Goal: Task Accomplishment & Management: Manage account settings

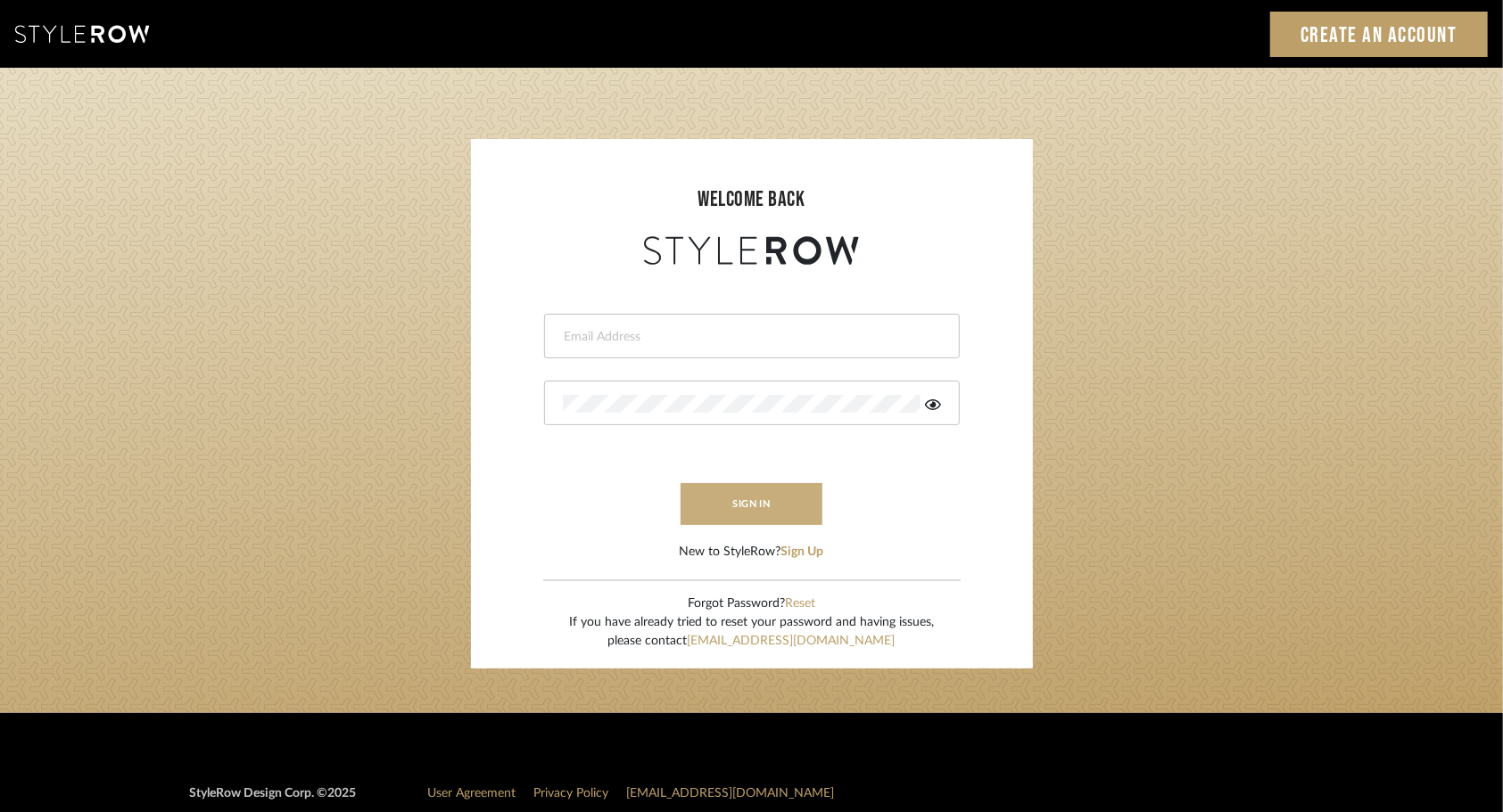
type input "ashleigh@nestkbhomedesign.com"
click at [769, 510] on button "sign in" at bounding box center [752, 504] width 143 height 42
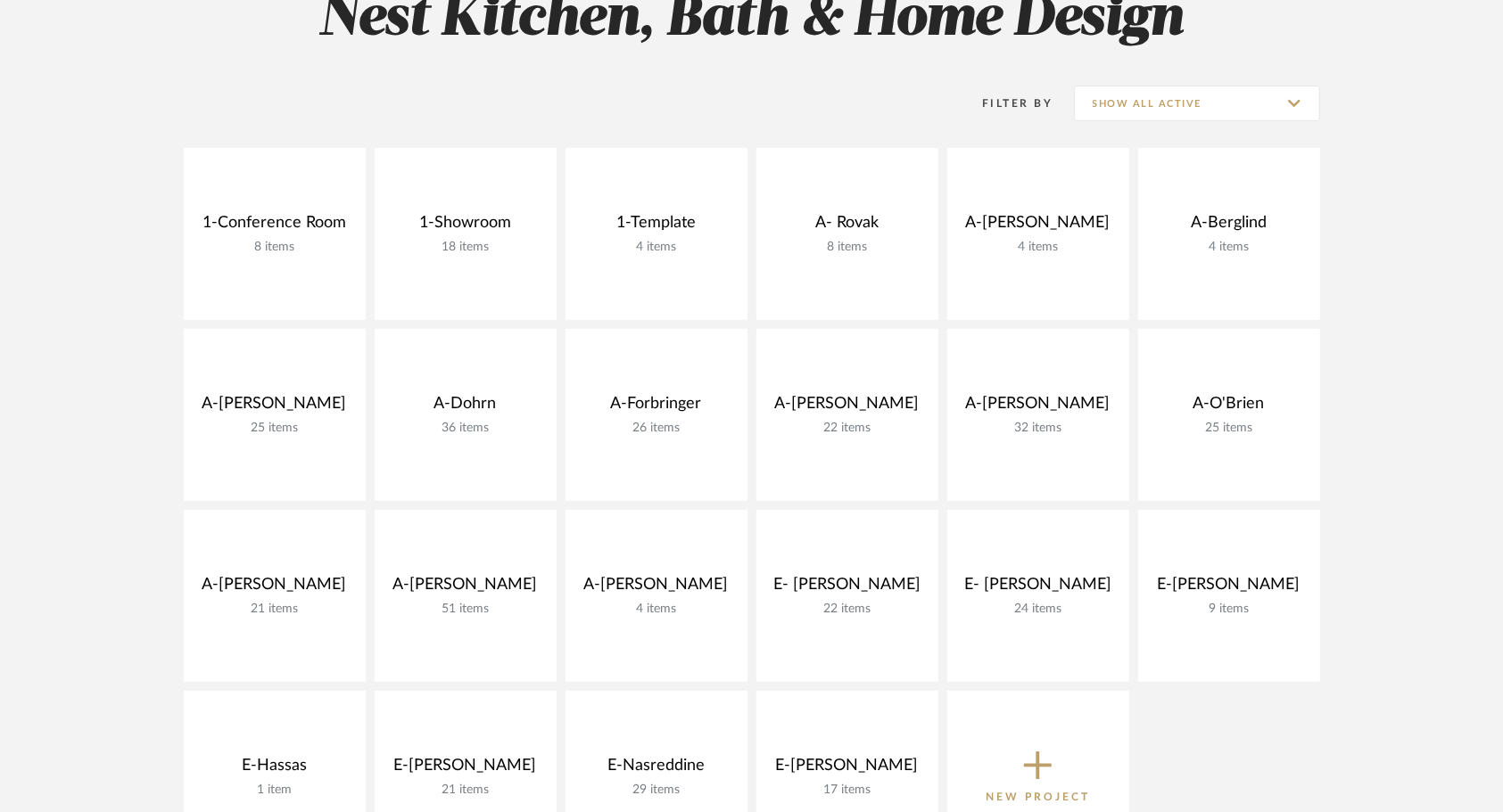
scroll to position [296, 0]
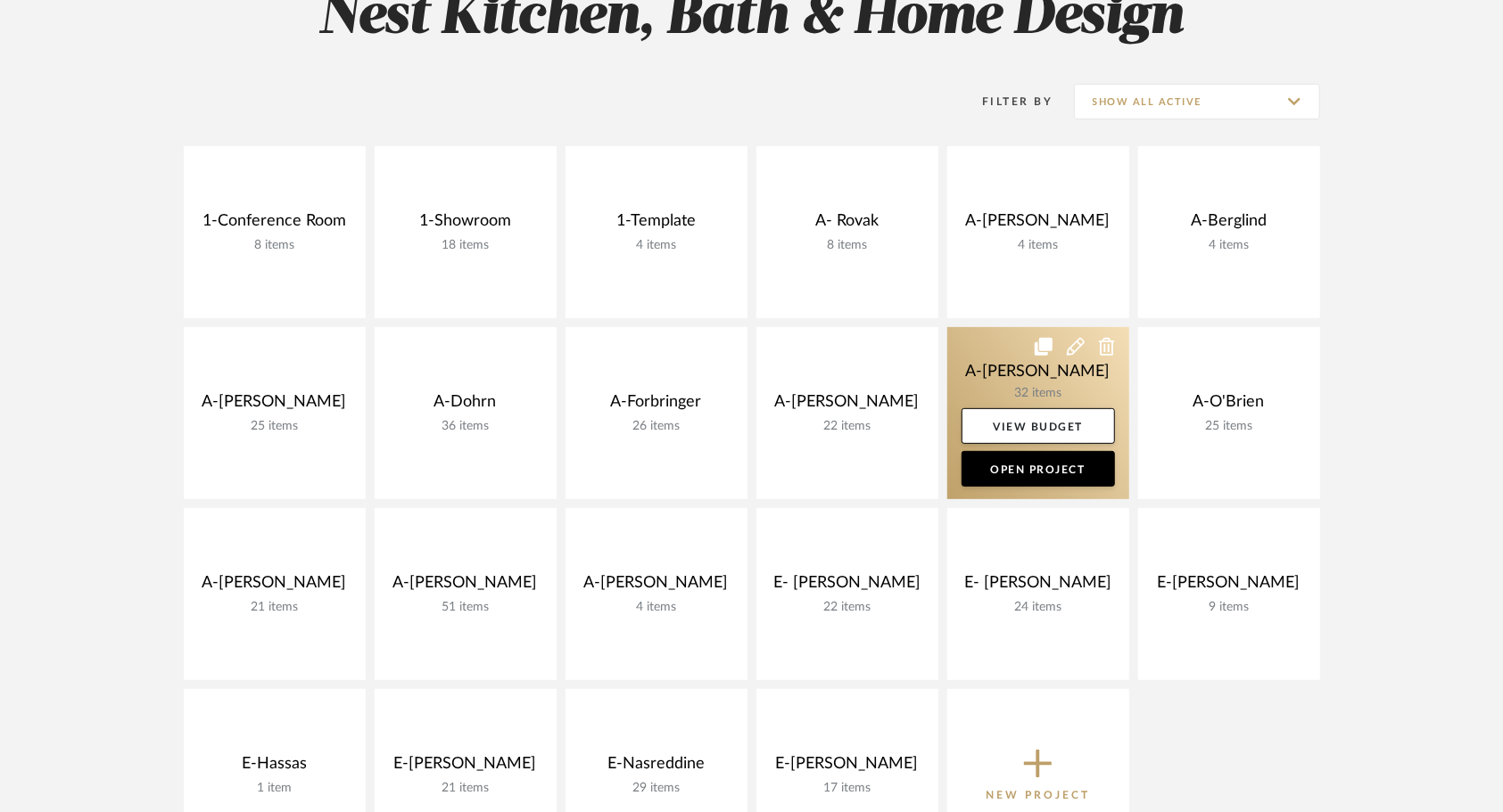
click at [982, 389] on link at bounding box center [1038, 413] width 182 height 172
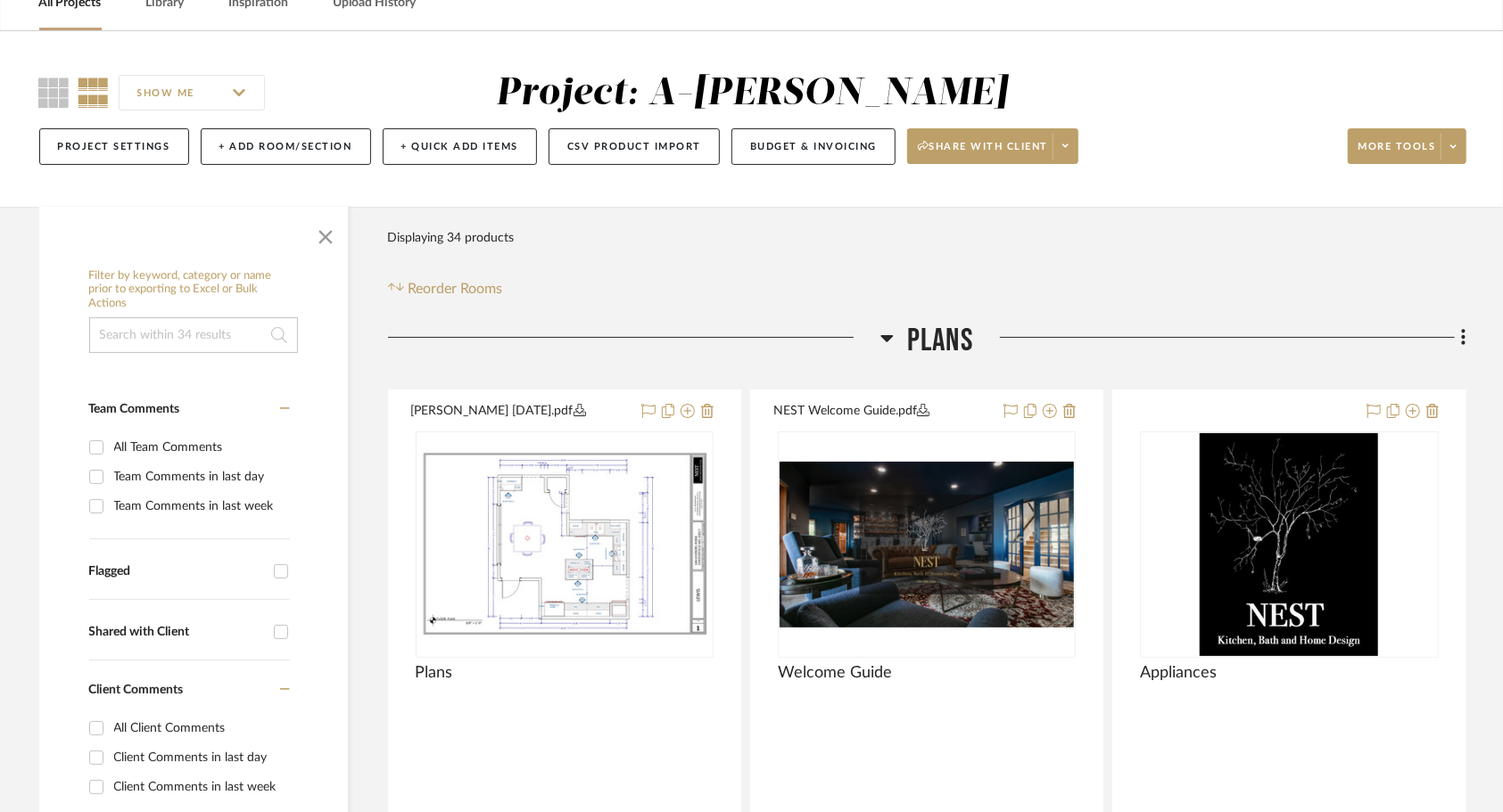
scroll to position [102, 0]
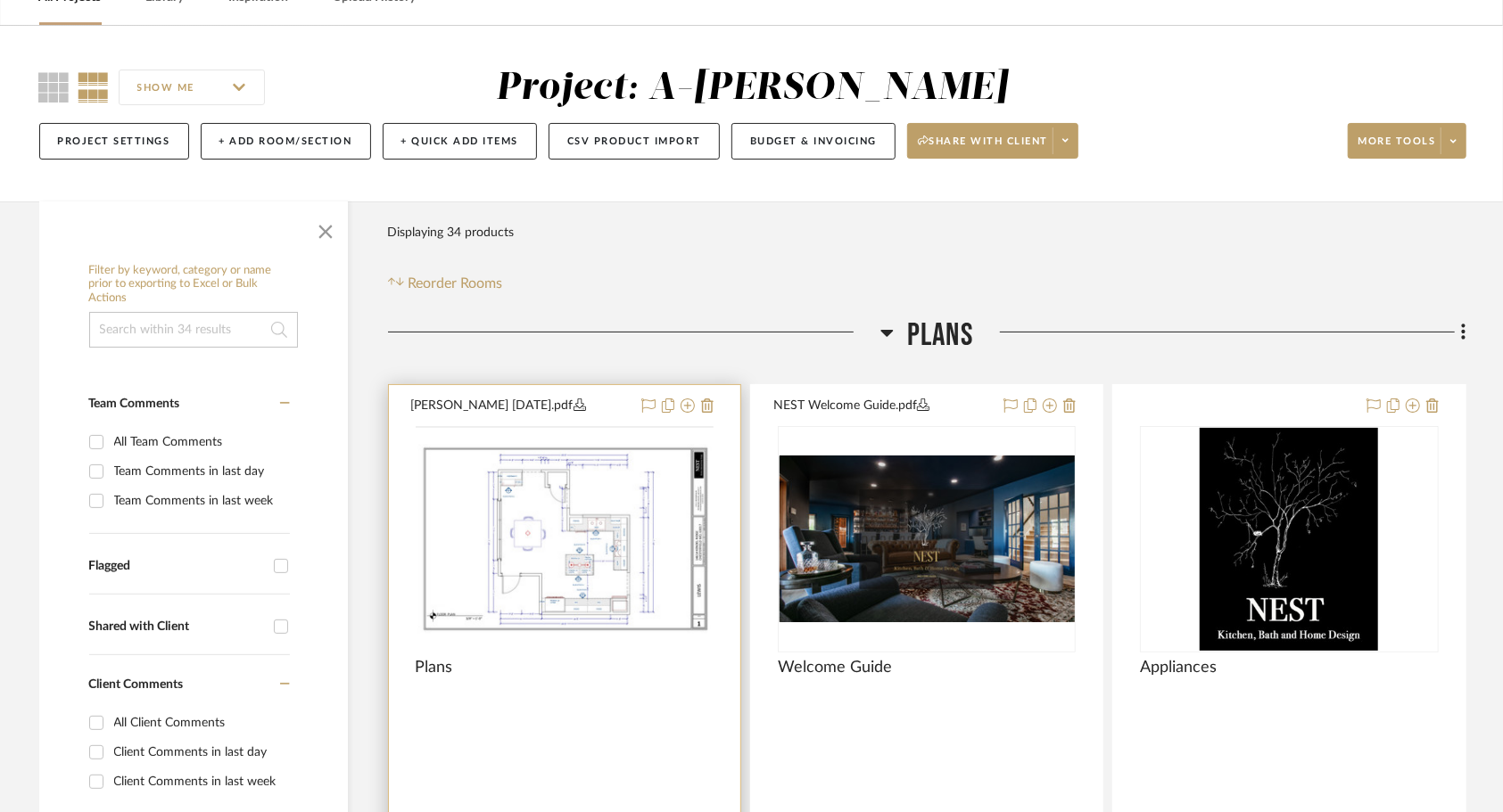
click at [579, 703] on div at bounding box center [564, 705] width 298 height 16
click at [574, 595] on img "0" at bounding box center [564, 539] width 294 height 190
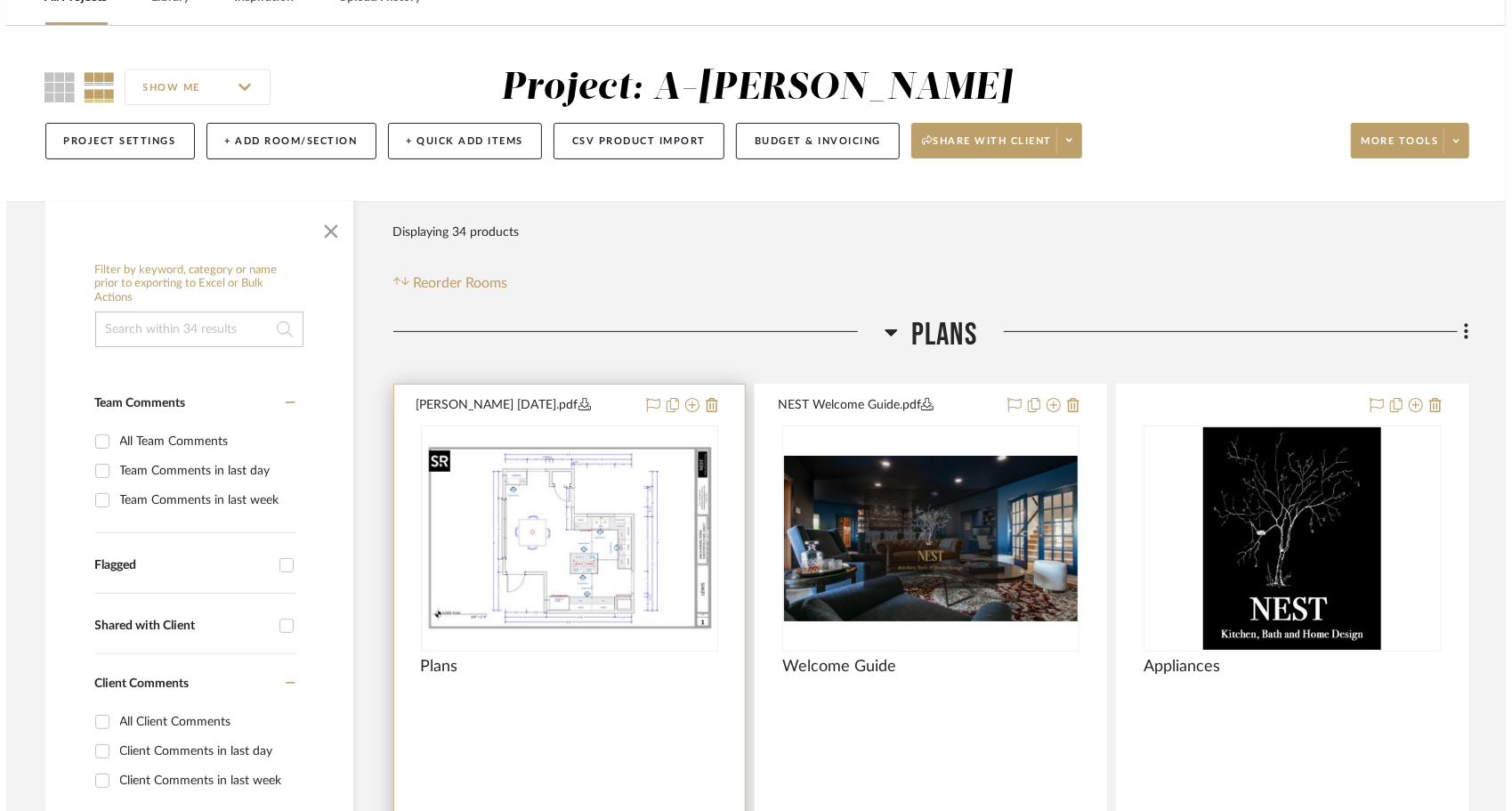
scroll to position [0, 0]
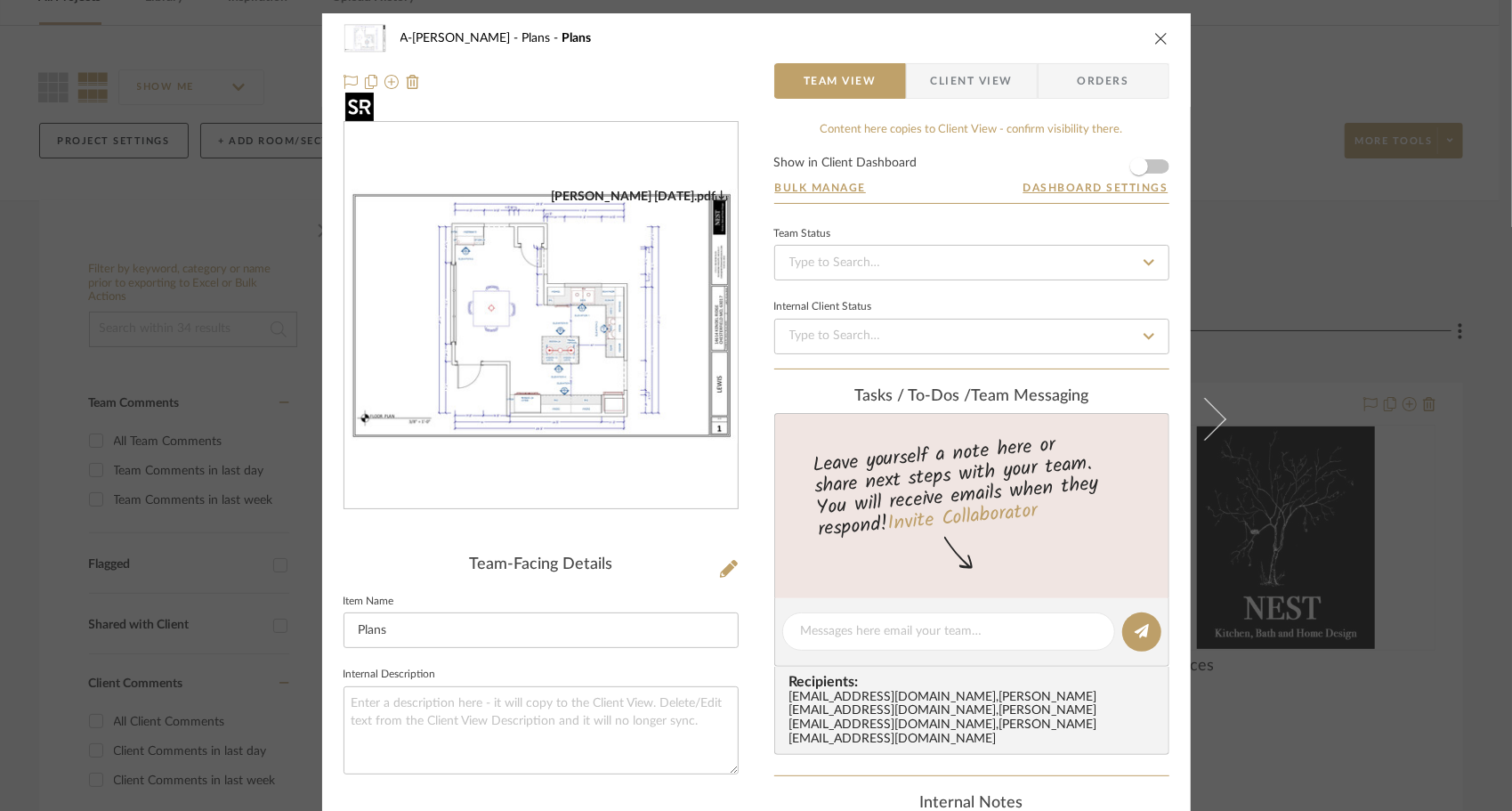
click at [621, 389] on img "0" at bounding box center [541, 316] width 394 height 254
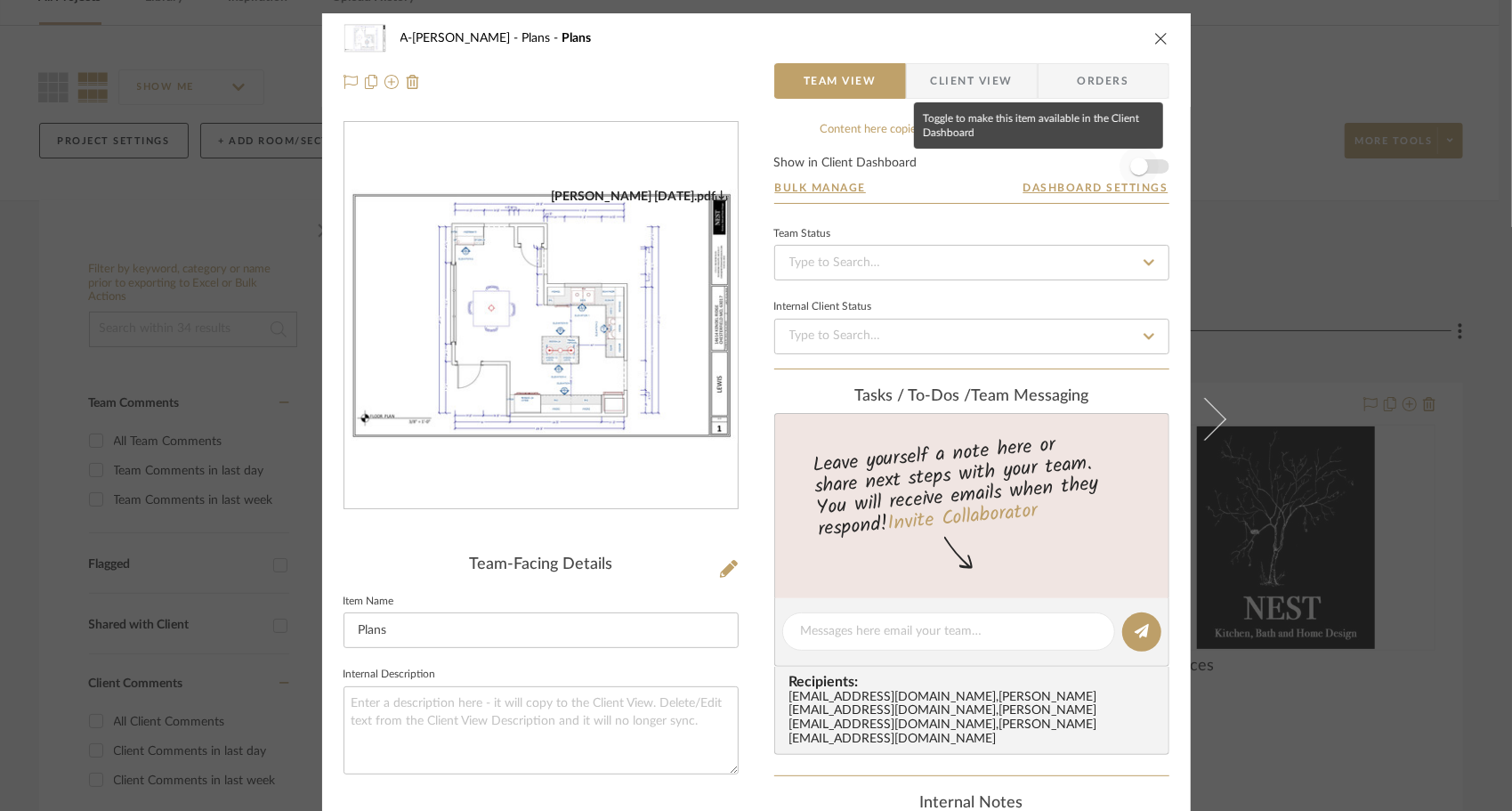
click at [1151, 166] on span "button" at bounding box center [1139, 166] width 39 height 39
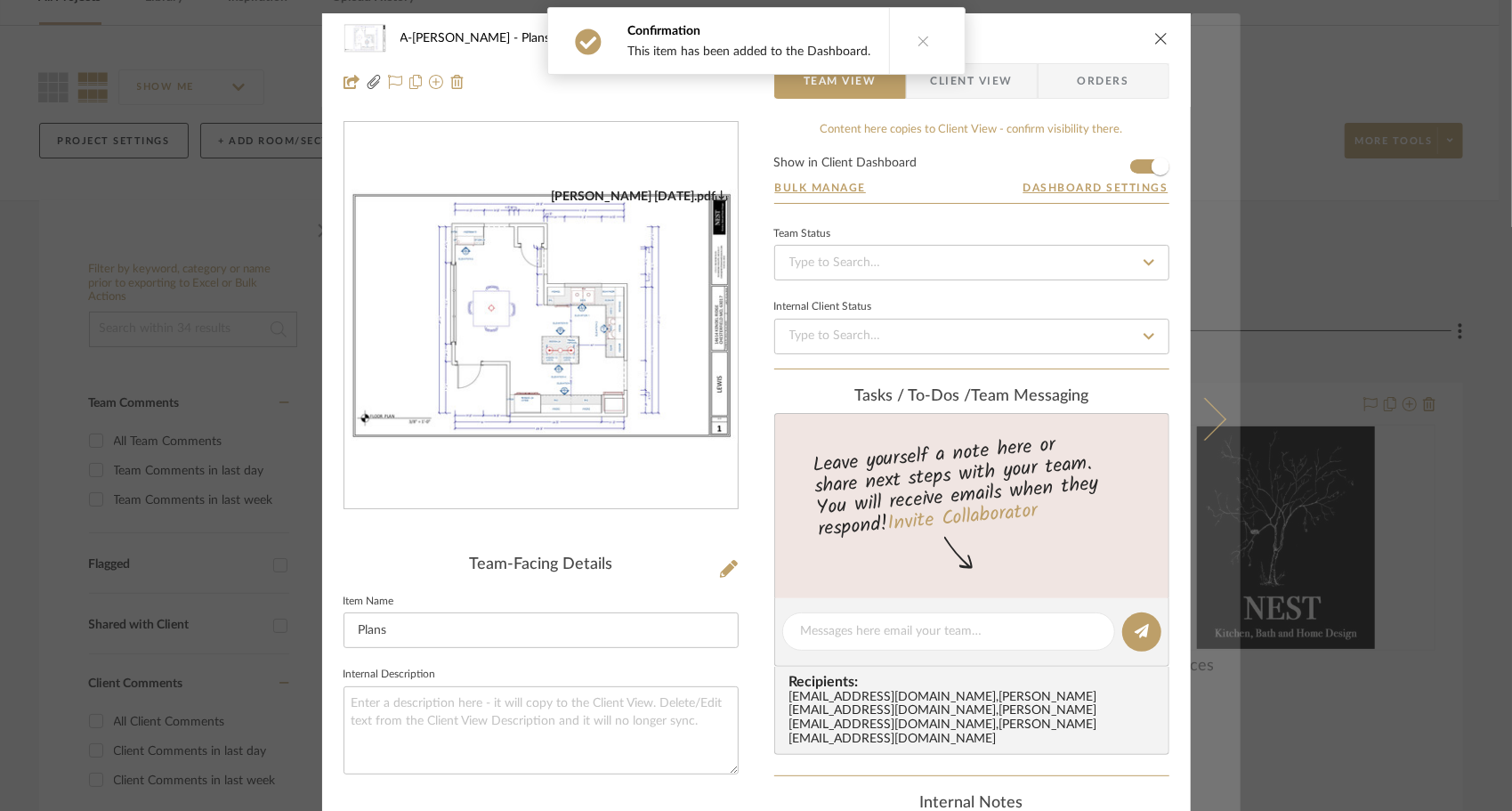
click at [1212, 430] on button at bounding box center [1216, 419] width 50 height 811
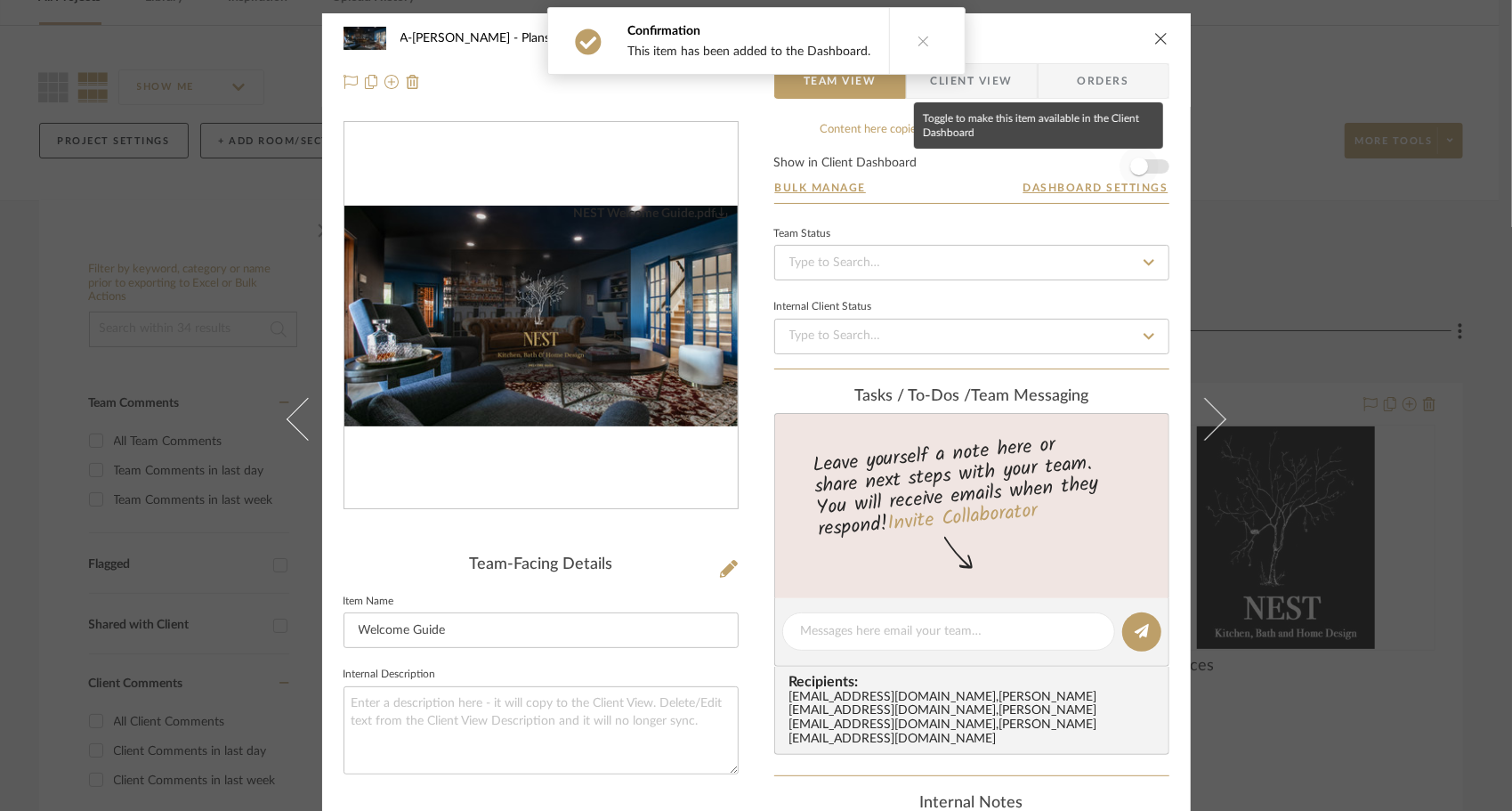
click at [1144, 169] on span "button" at bounding box center [1139, 166] width 39 height 39
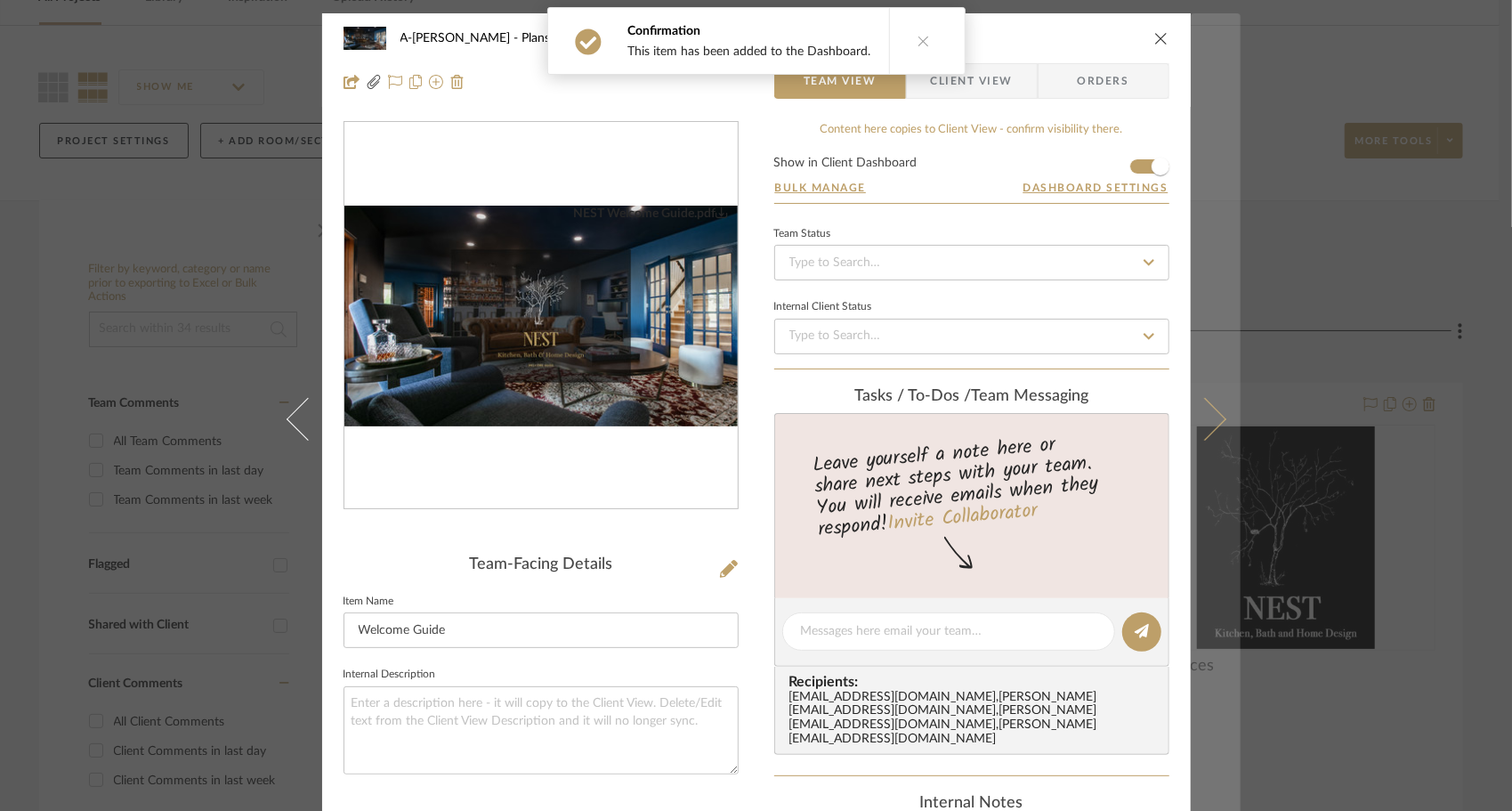
click at [1213, 418] on icon at bounding box center [1204, 419] width 43 height 43
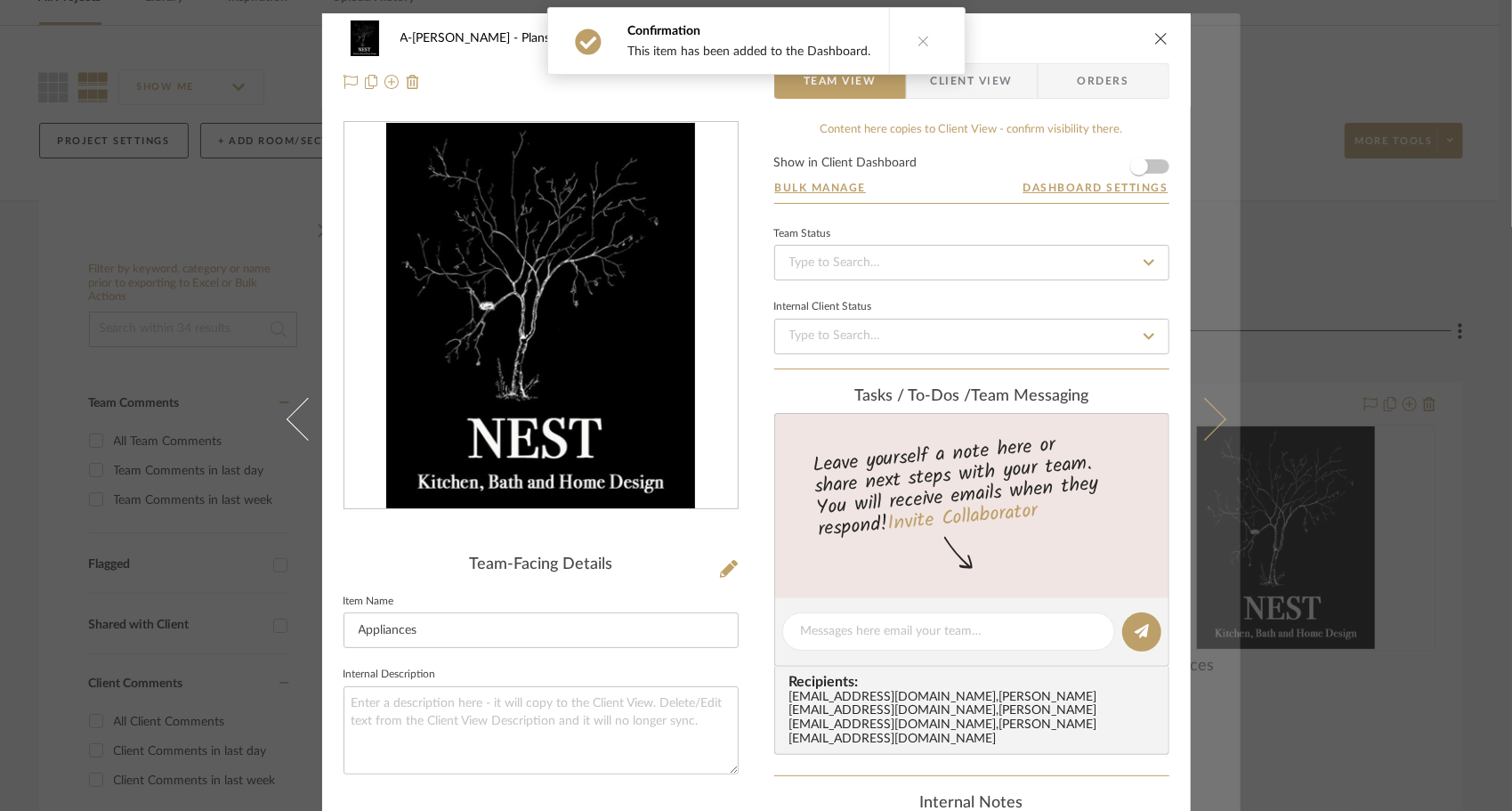
click at [1210, 425] on icon at bounding box center [1204, 419] width 43 height 43
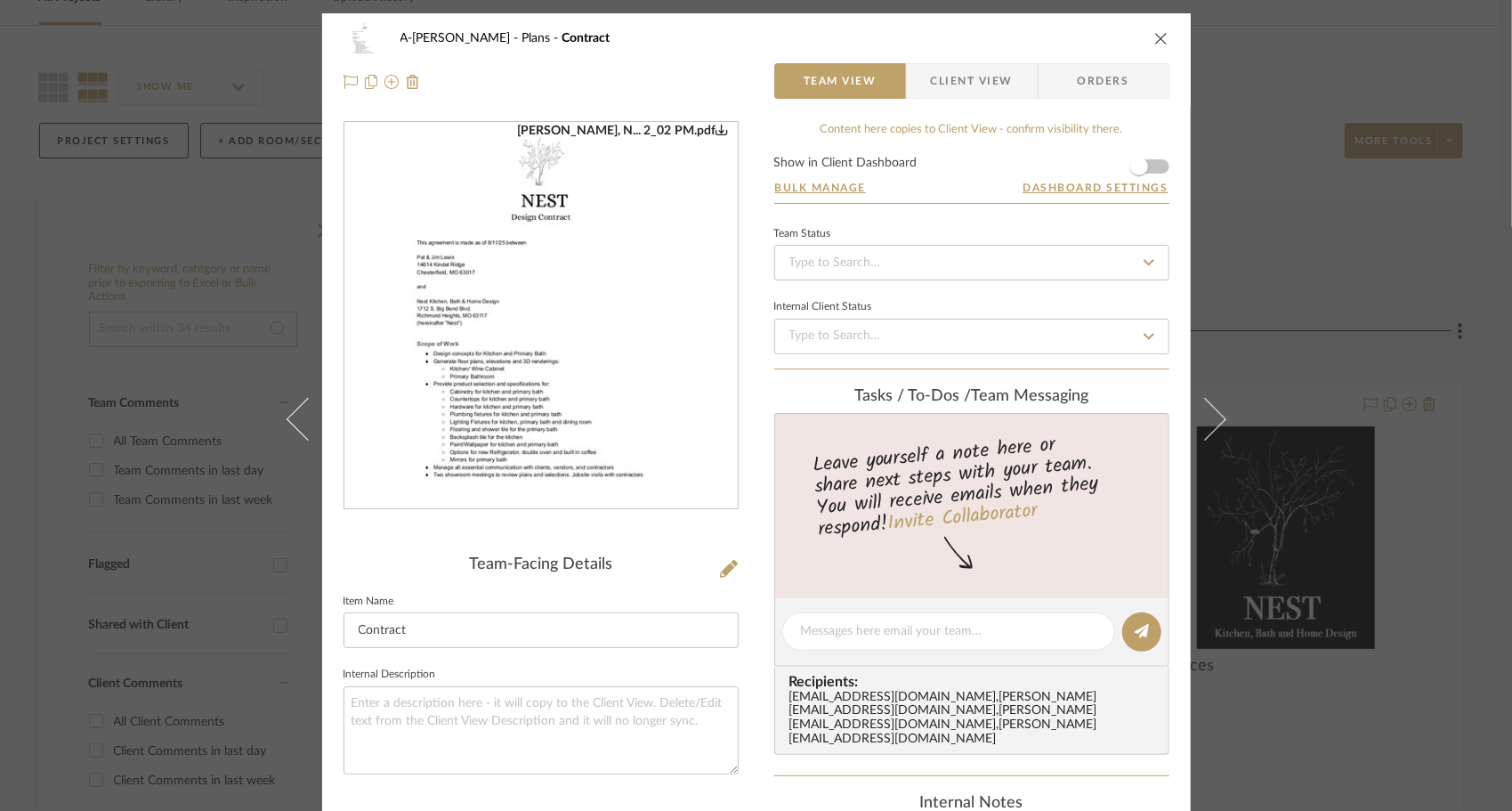
click at [723, 324] on div "Lewis, N... 2_02 PM.pdf" at bounding box center [541, 316] width 394 height 387
click at [596, 326] on img "0" at bounding box center [541, 316] width 274 height 387
click at [1153, 169] on form "Show in Client Dashboard Bulk Manage Dashboard Settings" at bounding box center [972, 180] width 395 height 47
click at [1137, 167] on span "button" at bounding box center [1139, 166] width 18 height 18
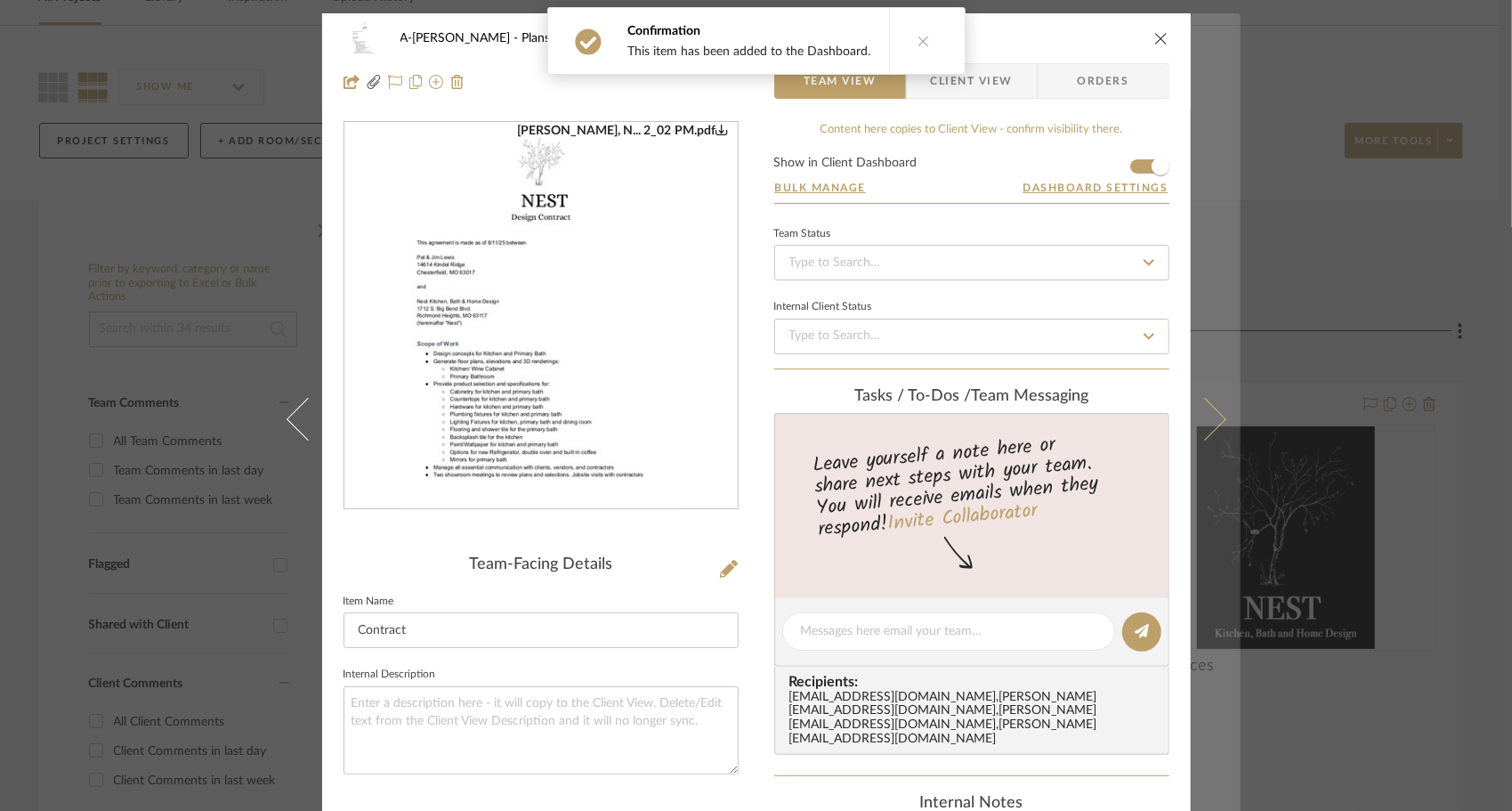
click at [1209, 427] on icon at bounding box center [1204, 419] width 43 height 43
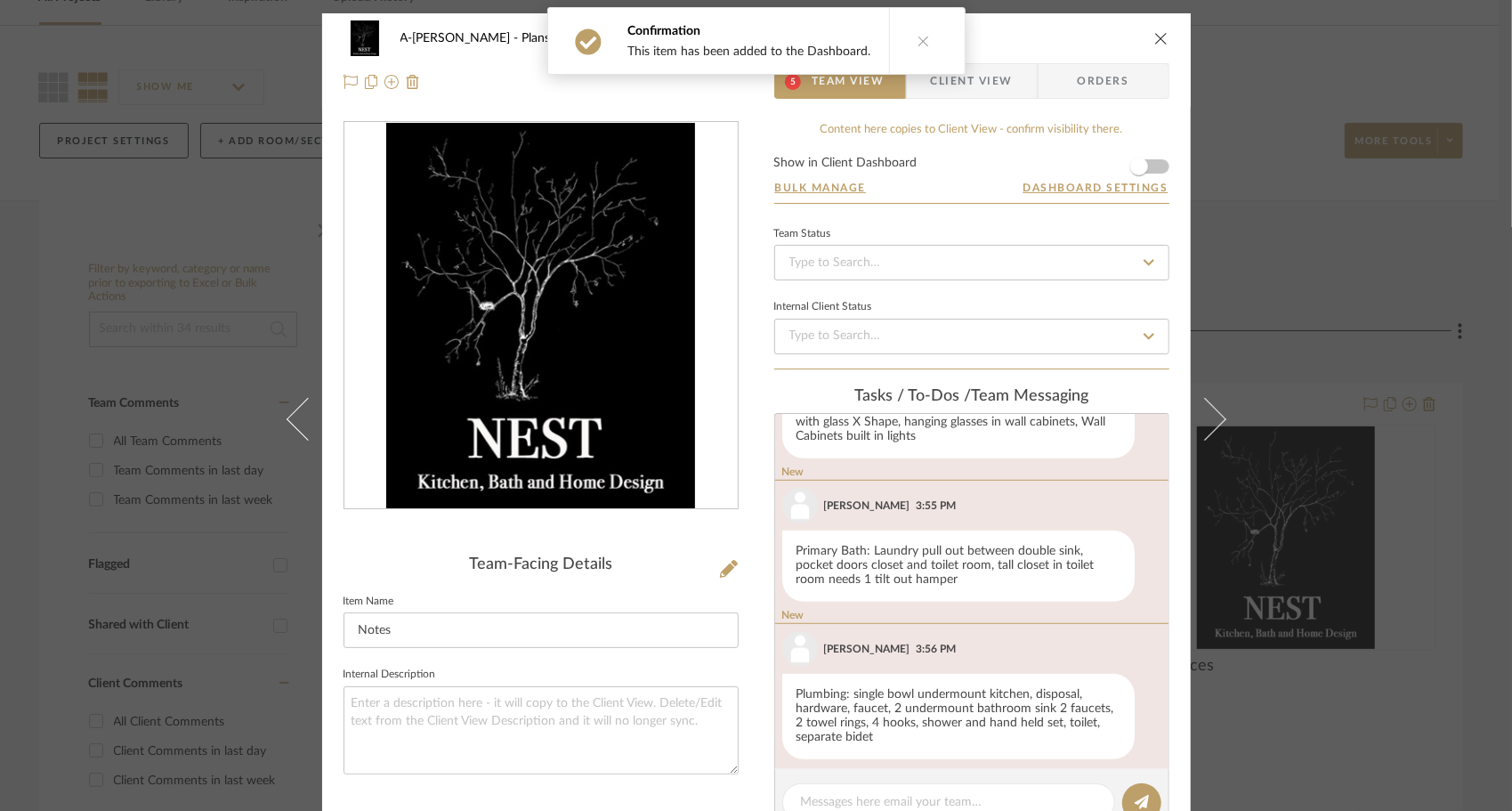
scroll to position [776, 0]
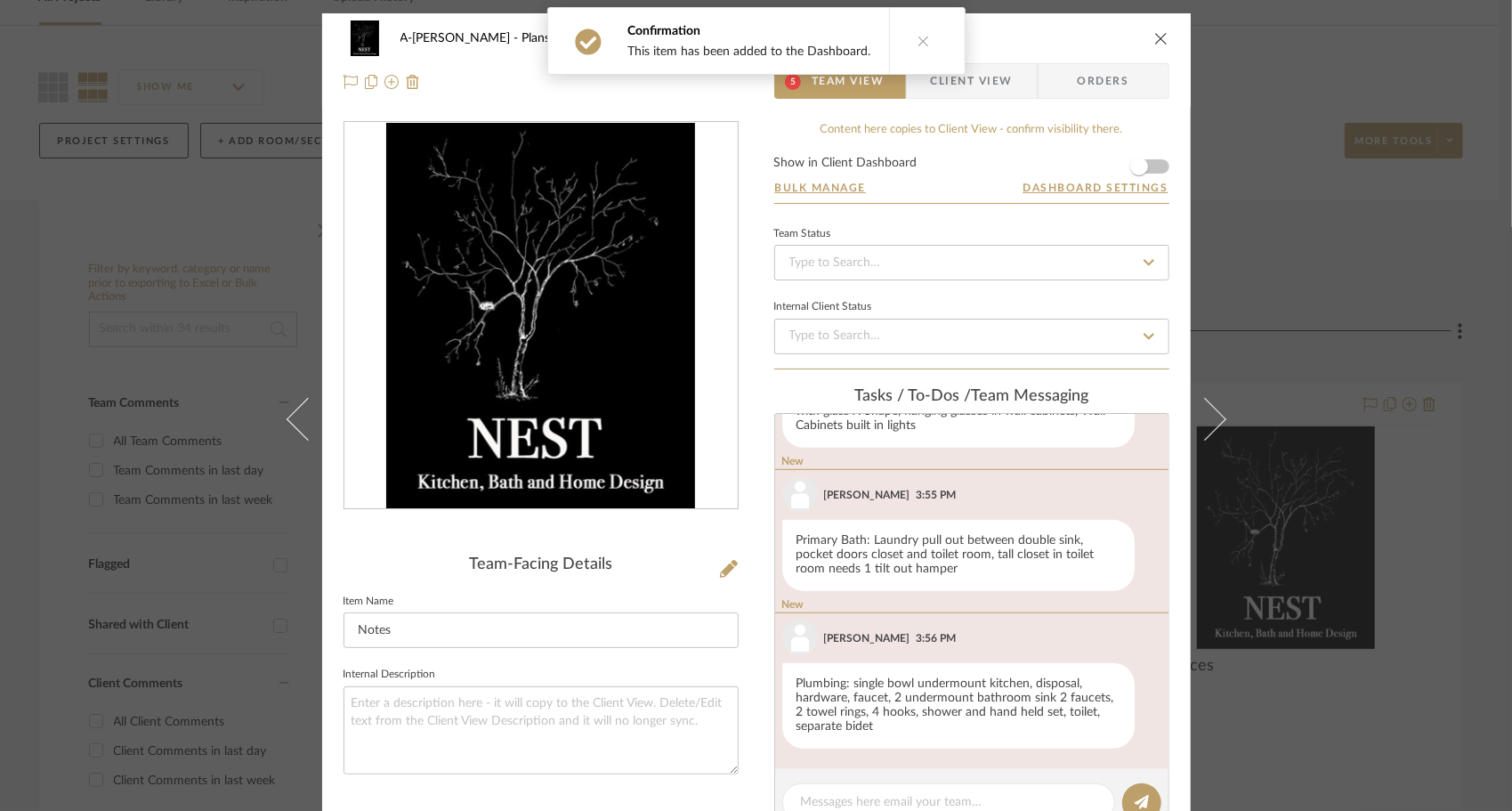
click at [1209, 427] on icon at bounding box center [1204, 419] width 43 height 43
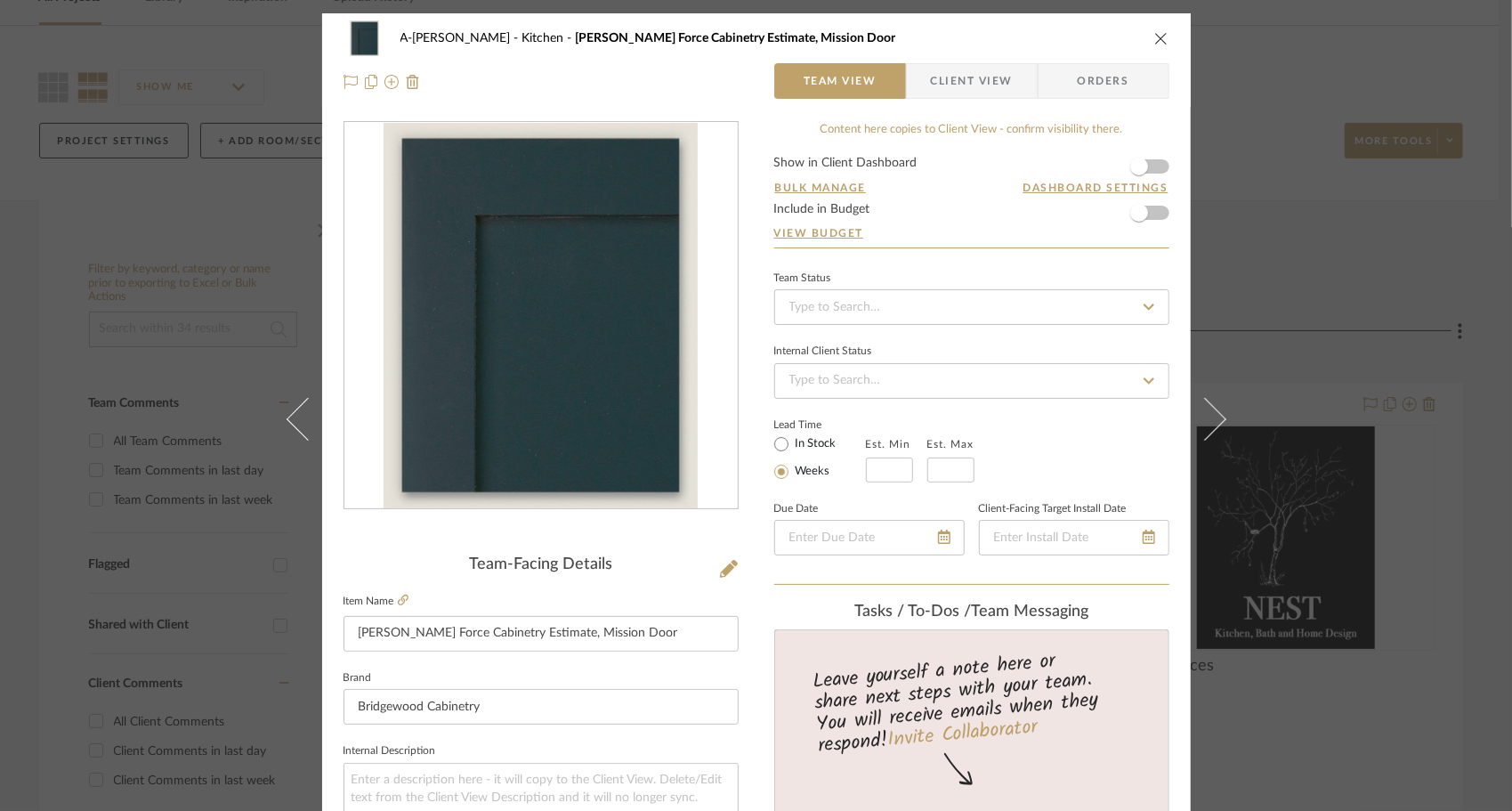
click at [1154, 35] on icon "close" at bounding box center [1161, 38] width 14 height 14
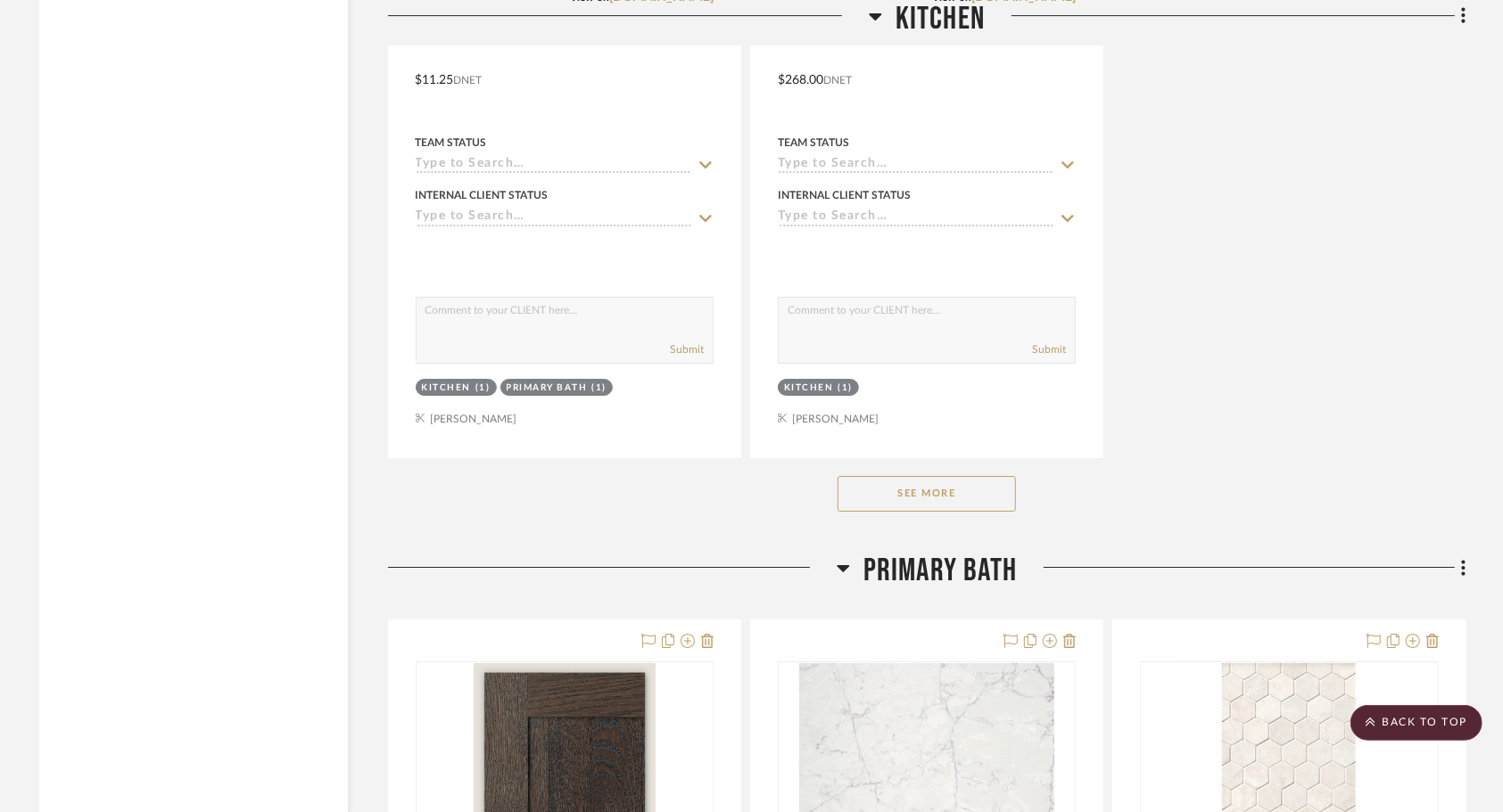
scroll to position [4097, 0]
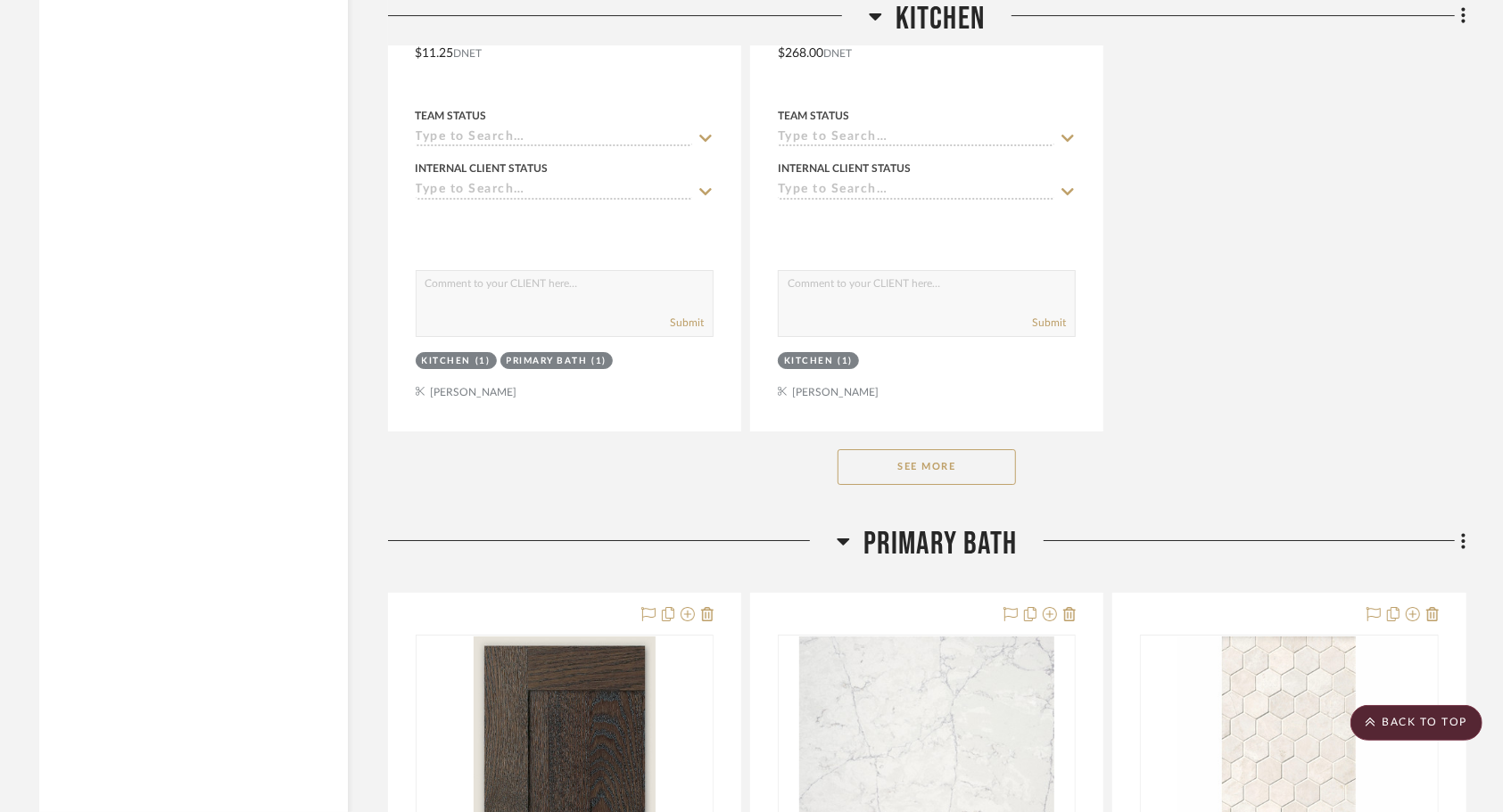
click at [955, 465] on button "See More" at bounding box center [926, 467] width 178 height 36
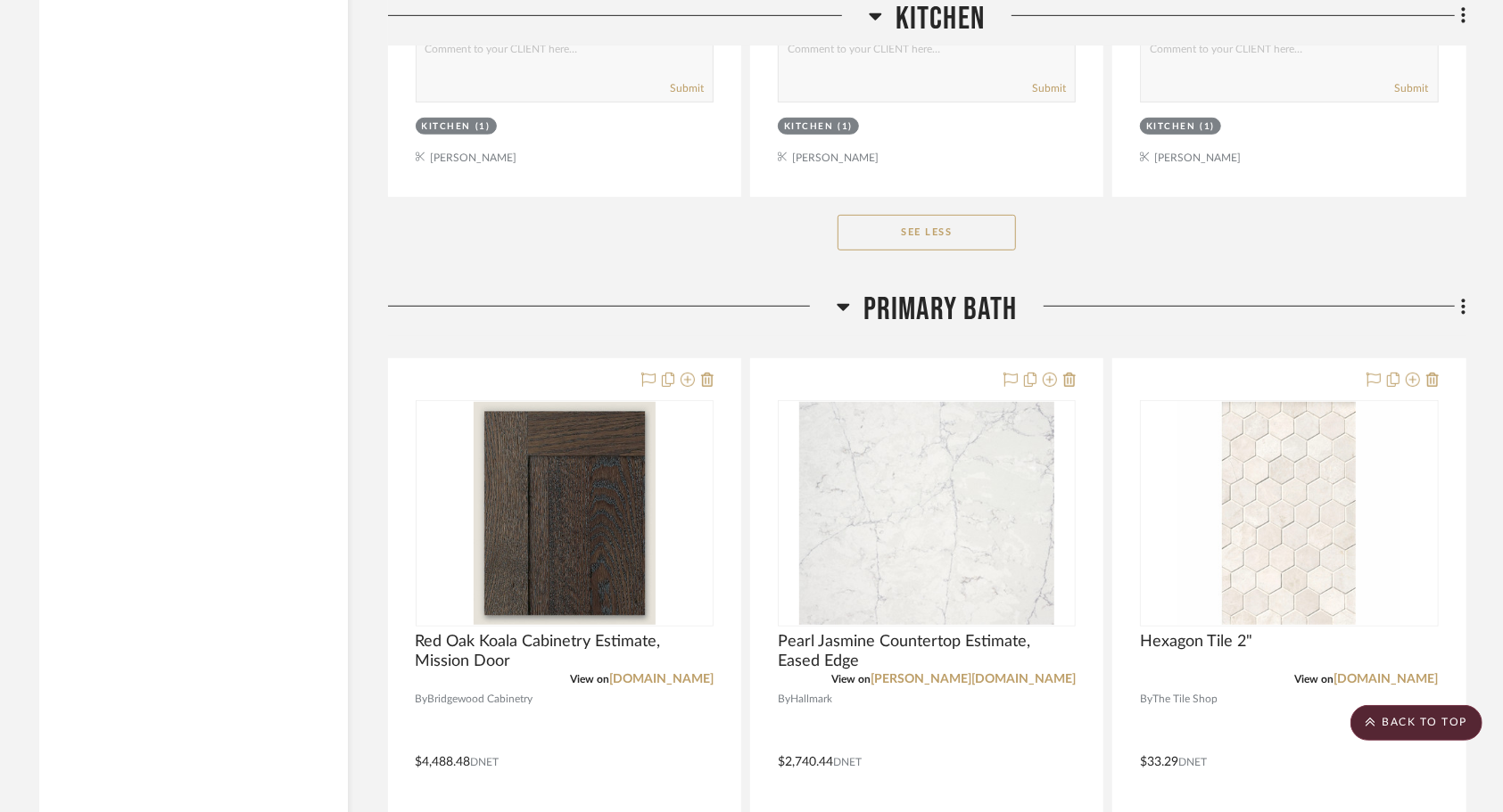
scroll to position [5127, 0]
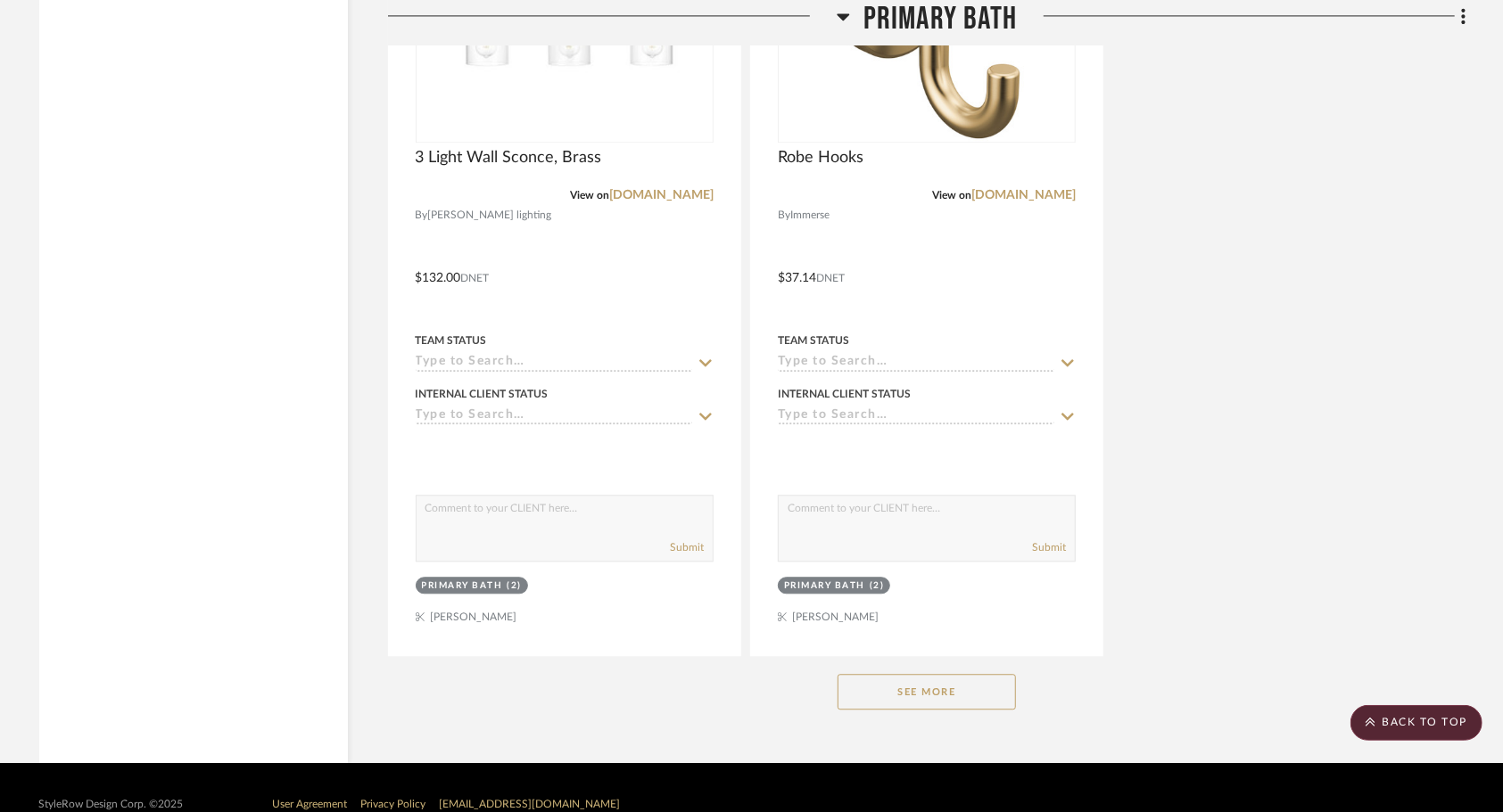
scroll to position [7189, 0]
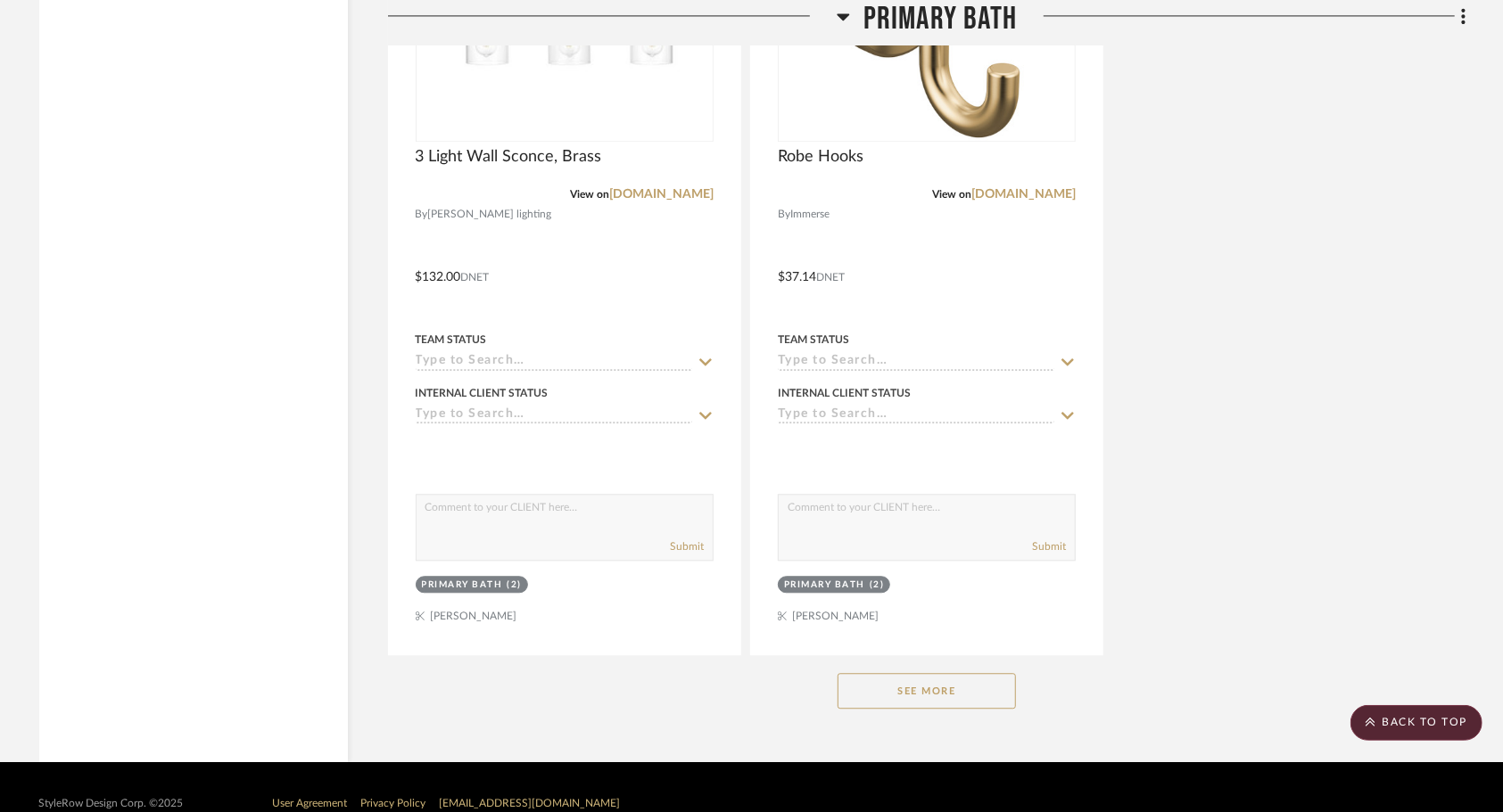
click at [920, 680] on button "See More" at bounding box center [926, 691] width 178 height 36
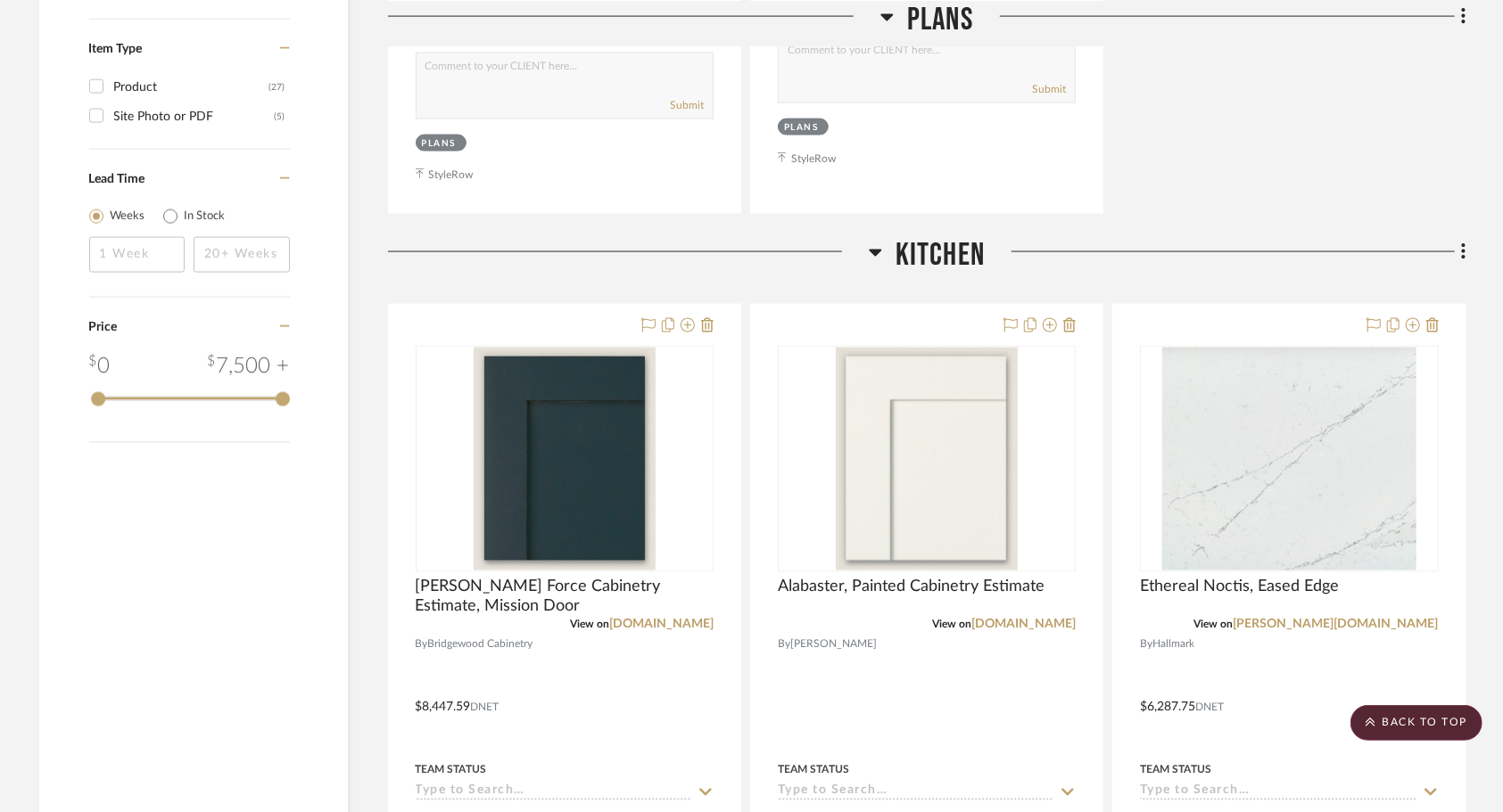
scroll to position [1847, 0]
